Goal: Use online tool/utility: Utilize a website feature to perform a specific function

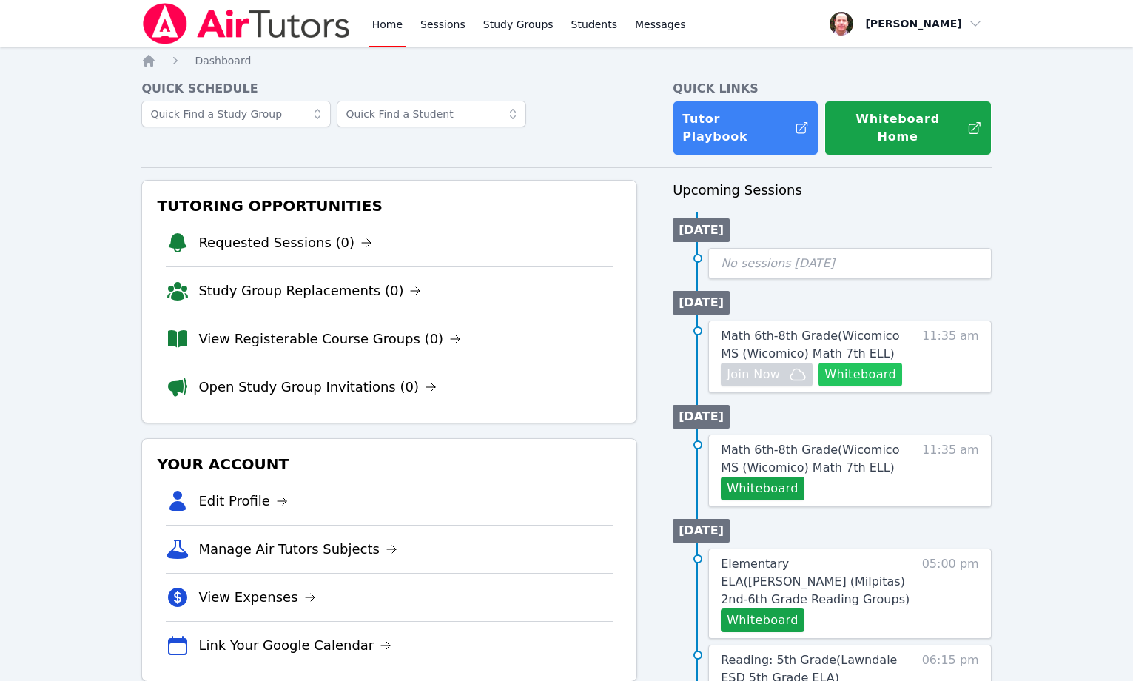
click at [871, 363] on button "Whiteboard" at bounding box center [861, 375] width 84 height 24
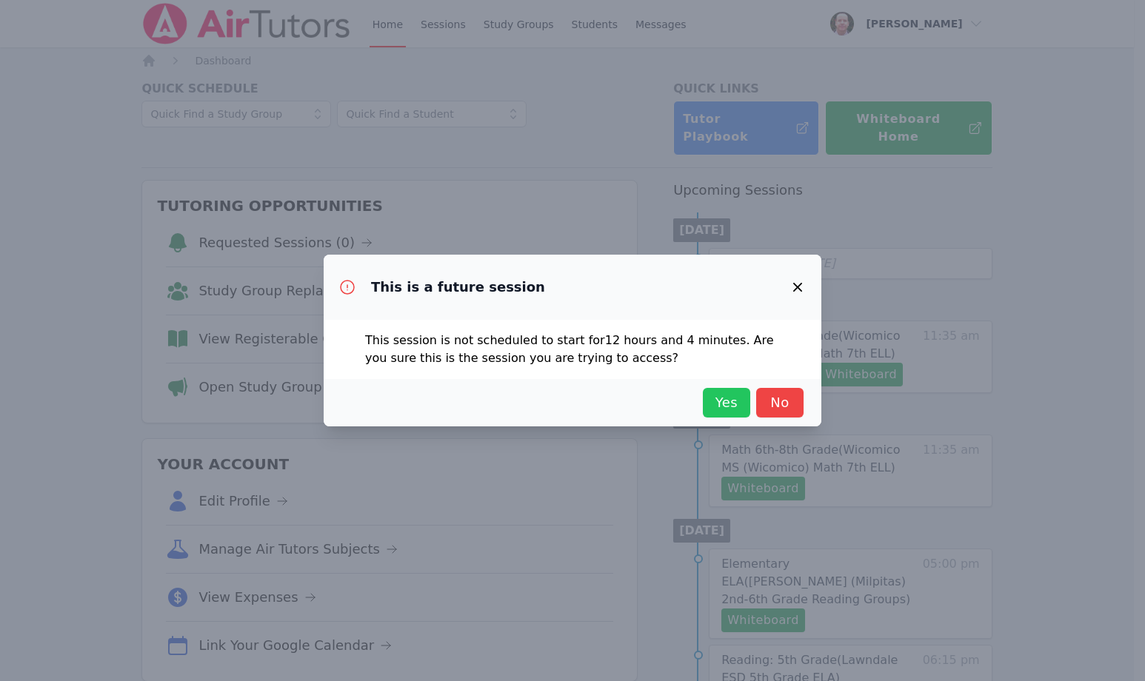
click at [720, 403] on span "Yes" at bounding box center [726, 402] width 33 height 21
